Goal: Task Accomplishment & Management: Use online tool/utility

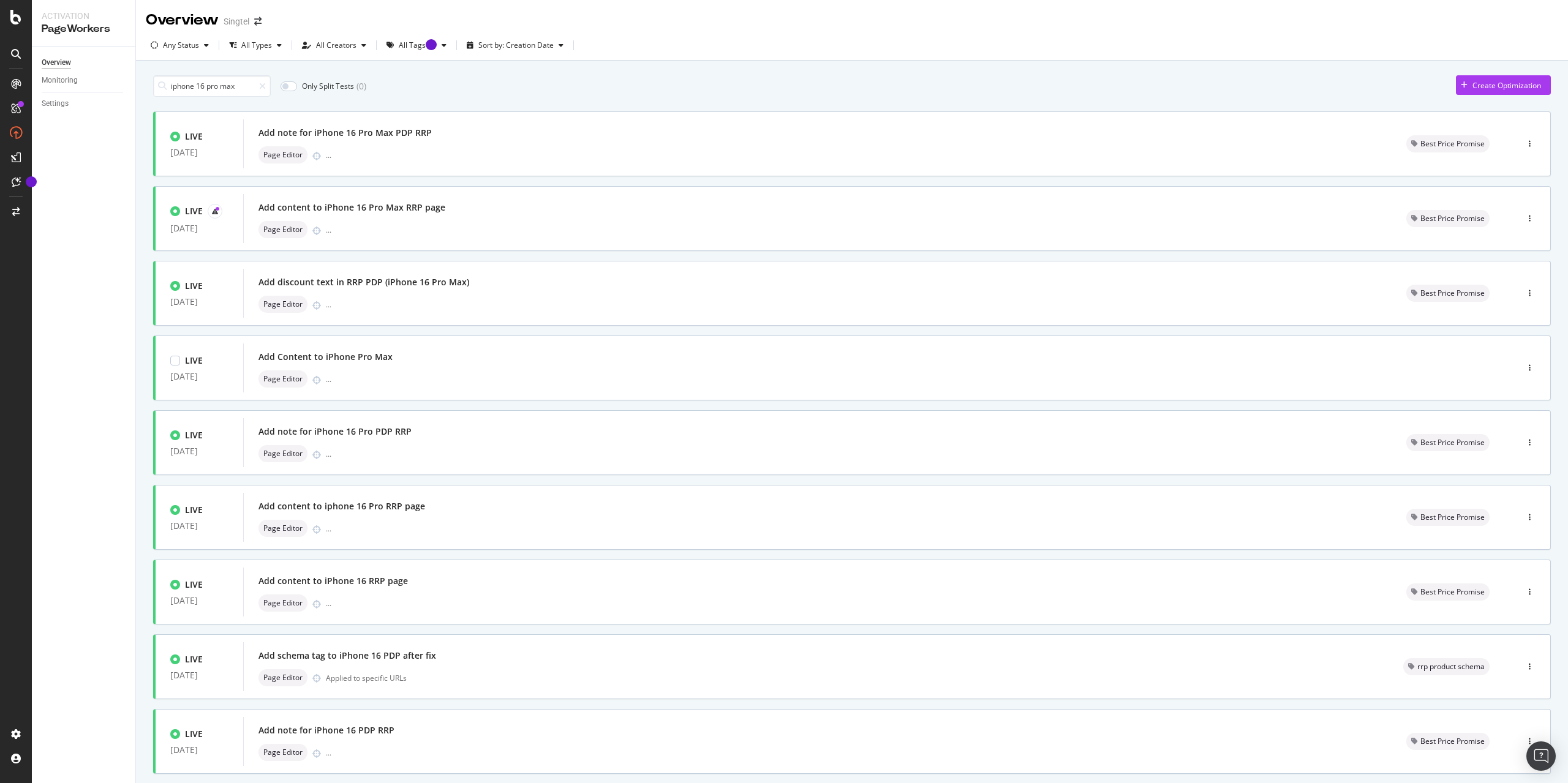
click at [220, 87] on input "iphone 16 pro max" at bounding box center [212, 85] width 118 height 21
click at [220, 213] on div at bounding box center [215, 211] width 15 height 15
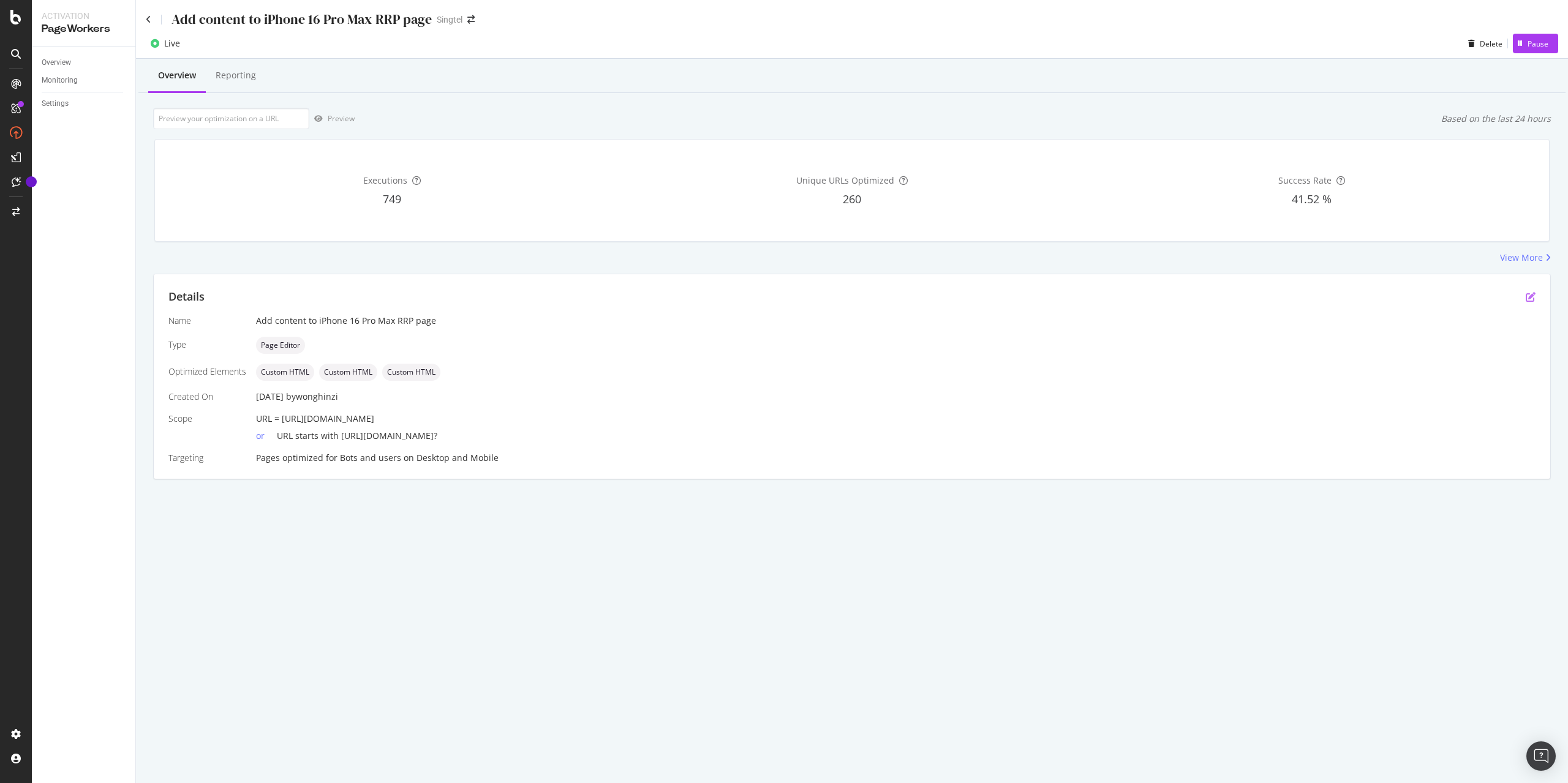
click at [1530, 295] on icon "pen-to-square" at bounding box center [1530, 296] width 9 height 9
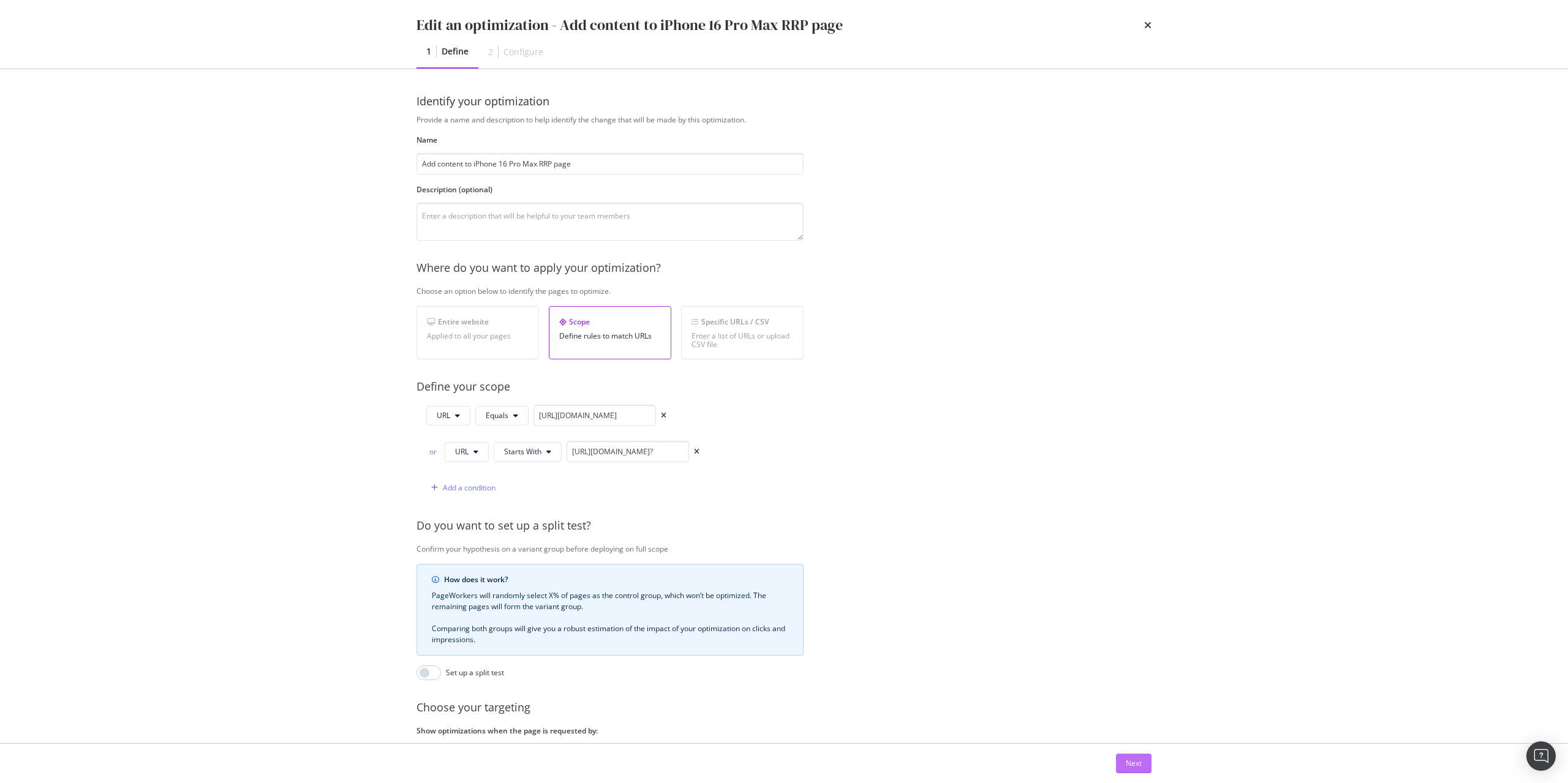
click at [1132, 767] on div "Next" at bounding box center [1134, 763] width 16 height 10
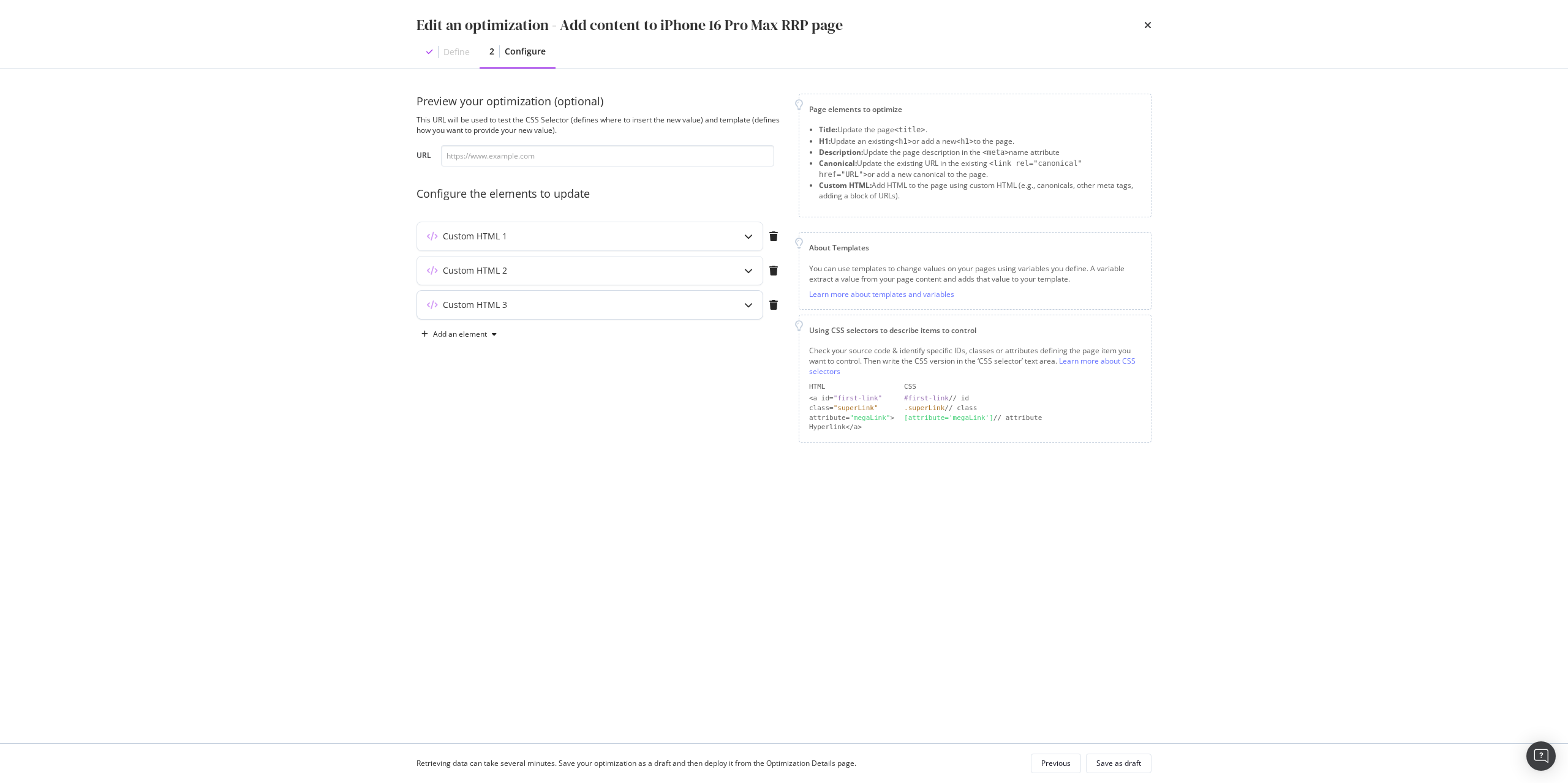
click at [625, 303] on div "Custom HTML 3" at bounding box center [566, 305] width 297 height 12
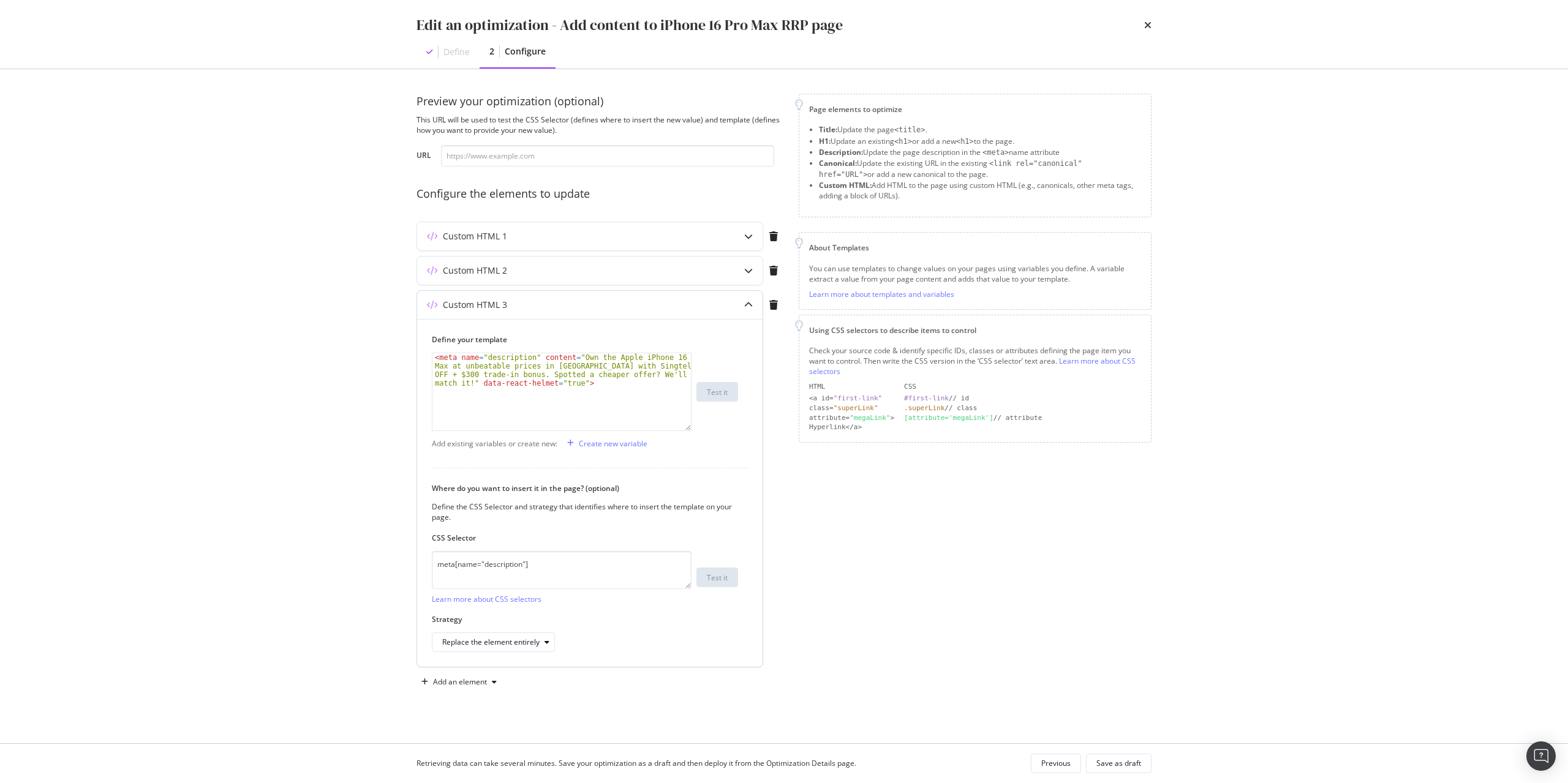
click at [614, 301] on div "Custom HTML 3" at bounding box center [566, 305] width 297 height 12
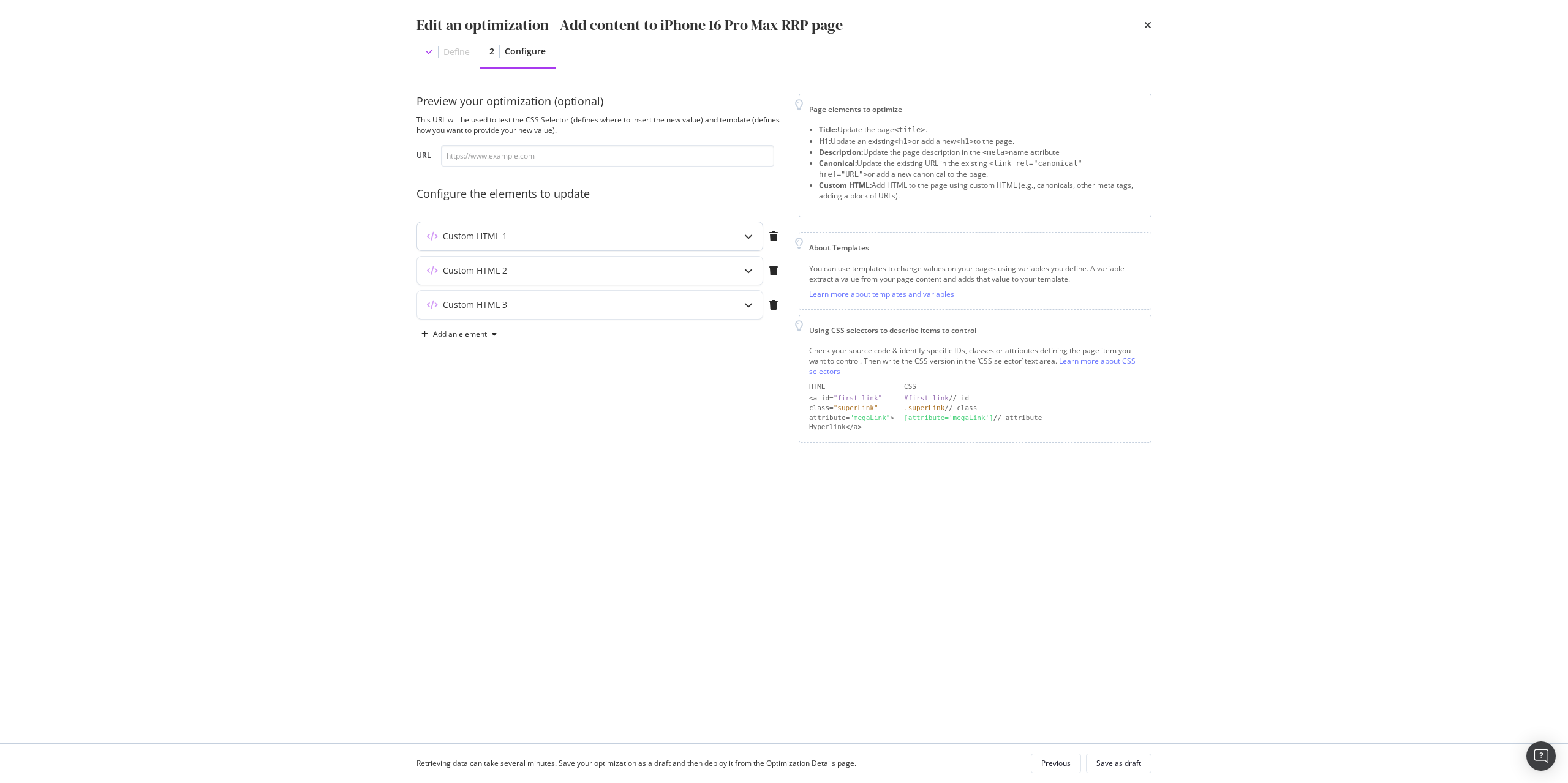
click at [639, 245] on div "Custom HTML 1" at bounding box center [590, 236] width 346 height 28
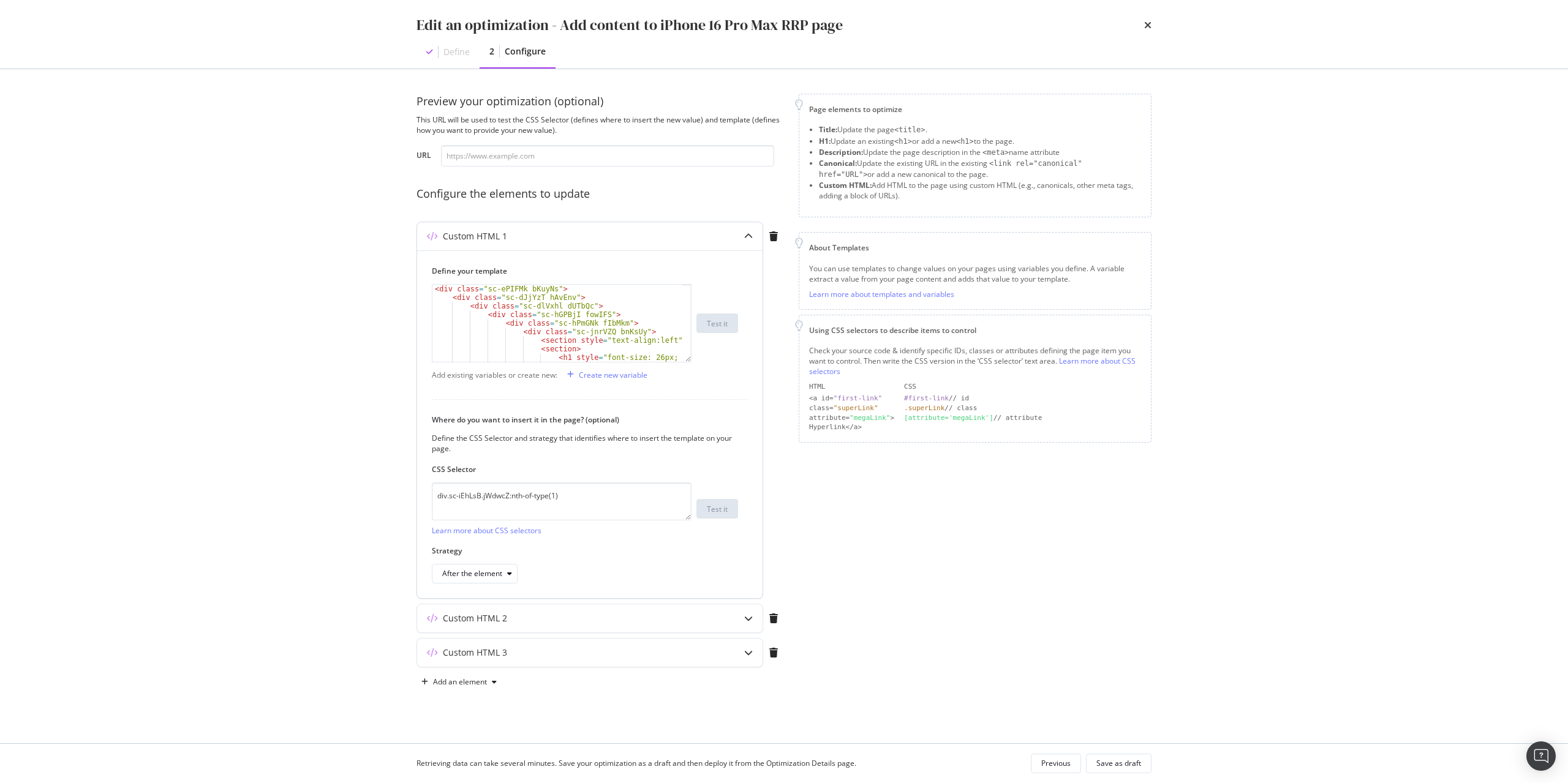
scroll to position [73, 0]
click at [643, 337] on div "< h1 style = "font-size: 26px; font -weight: 700;" > Apple iPhone 16 Pro Max: R…" at bounding box center [557, 353] width 249 height 146
type textarea "<h2>Exclusive Offer: $300 OFF + $100 Trade-in Bonus</h2>"
click at [1103, 763] on div "Save as draft" at bounding box center [1118, 763] width 44 height 10
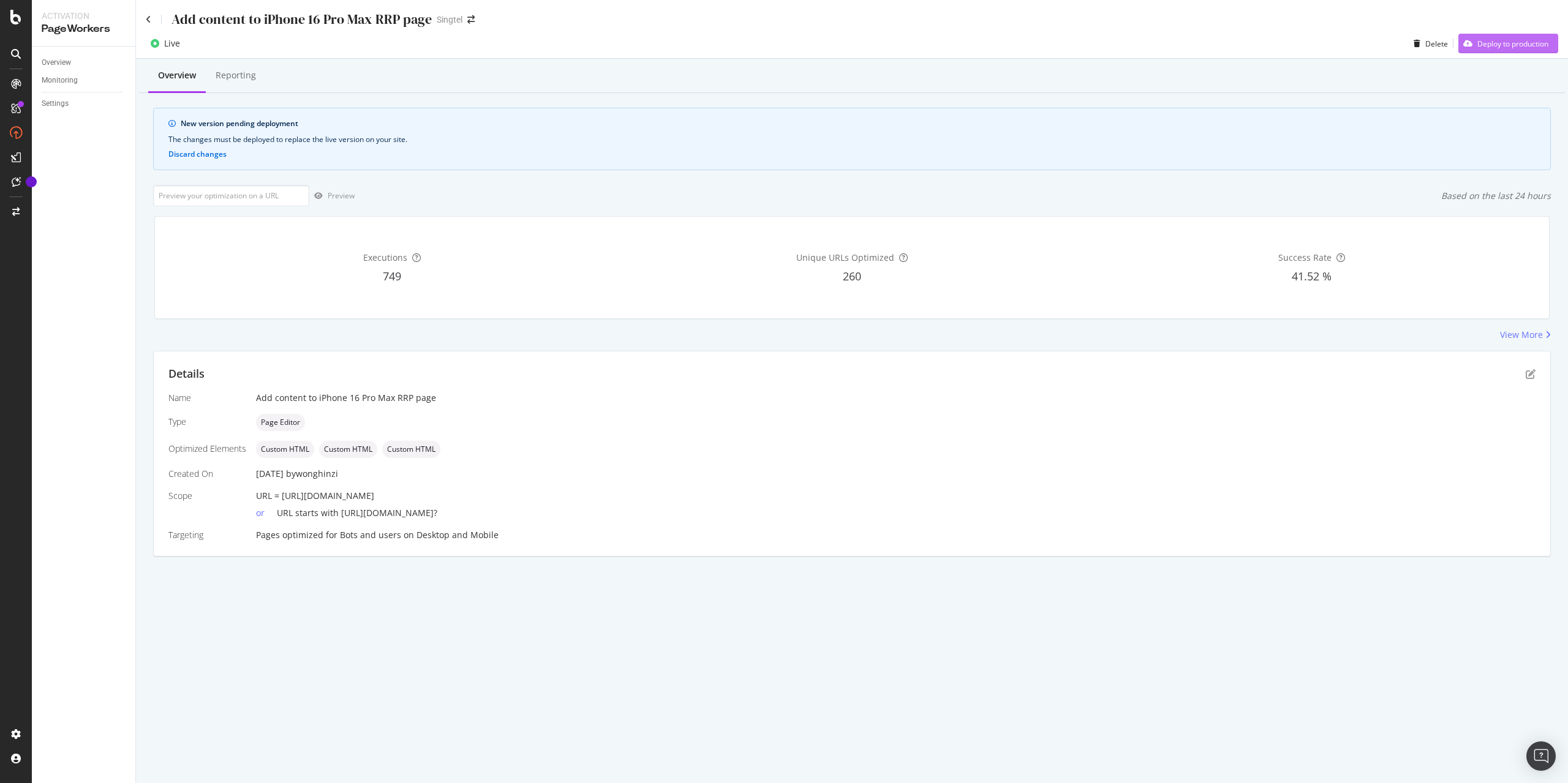
click at [1538, 39] on div "Deploy to production" at bounding box center [1513, 44] width 71 height 10
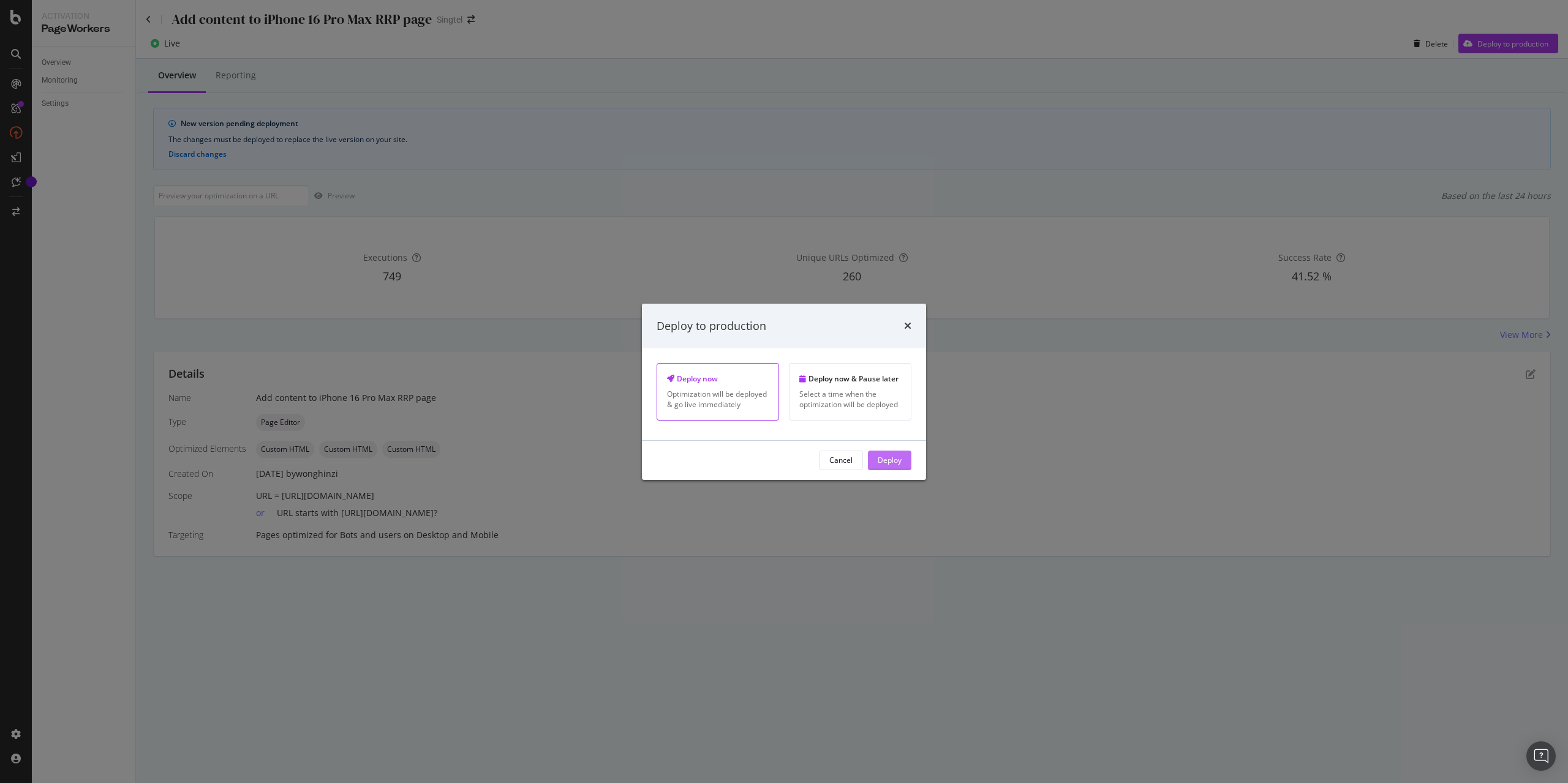
click at [890, 458] on div "Deploy" at bounding box center [890, 460] width 24 height 10
